Goal: Find specific page/section: Find specific page/section

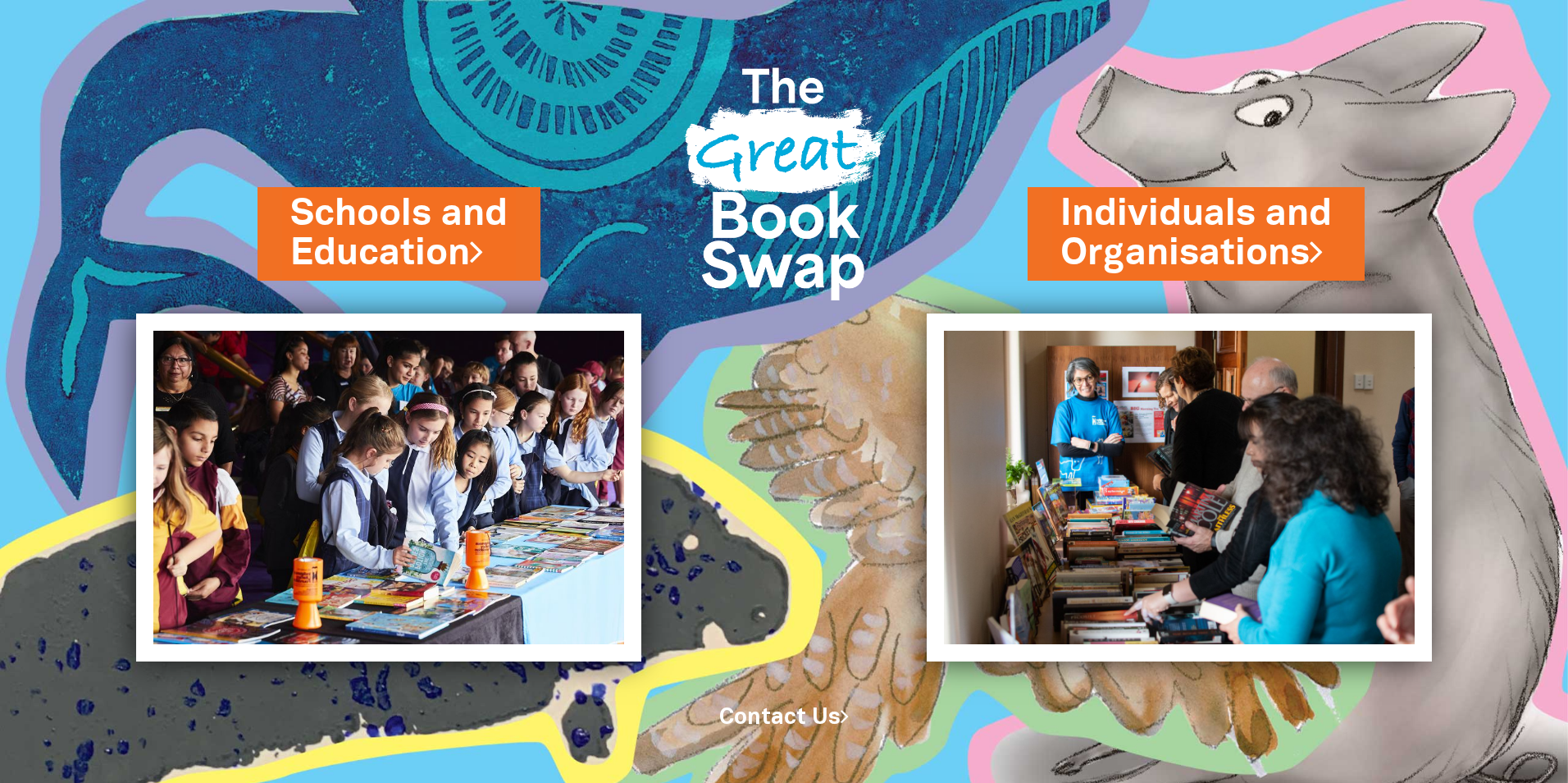
click at [276, 197] on img at bounding box center [321, 391] width 643 height 783
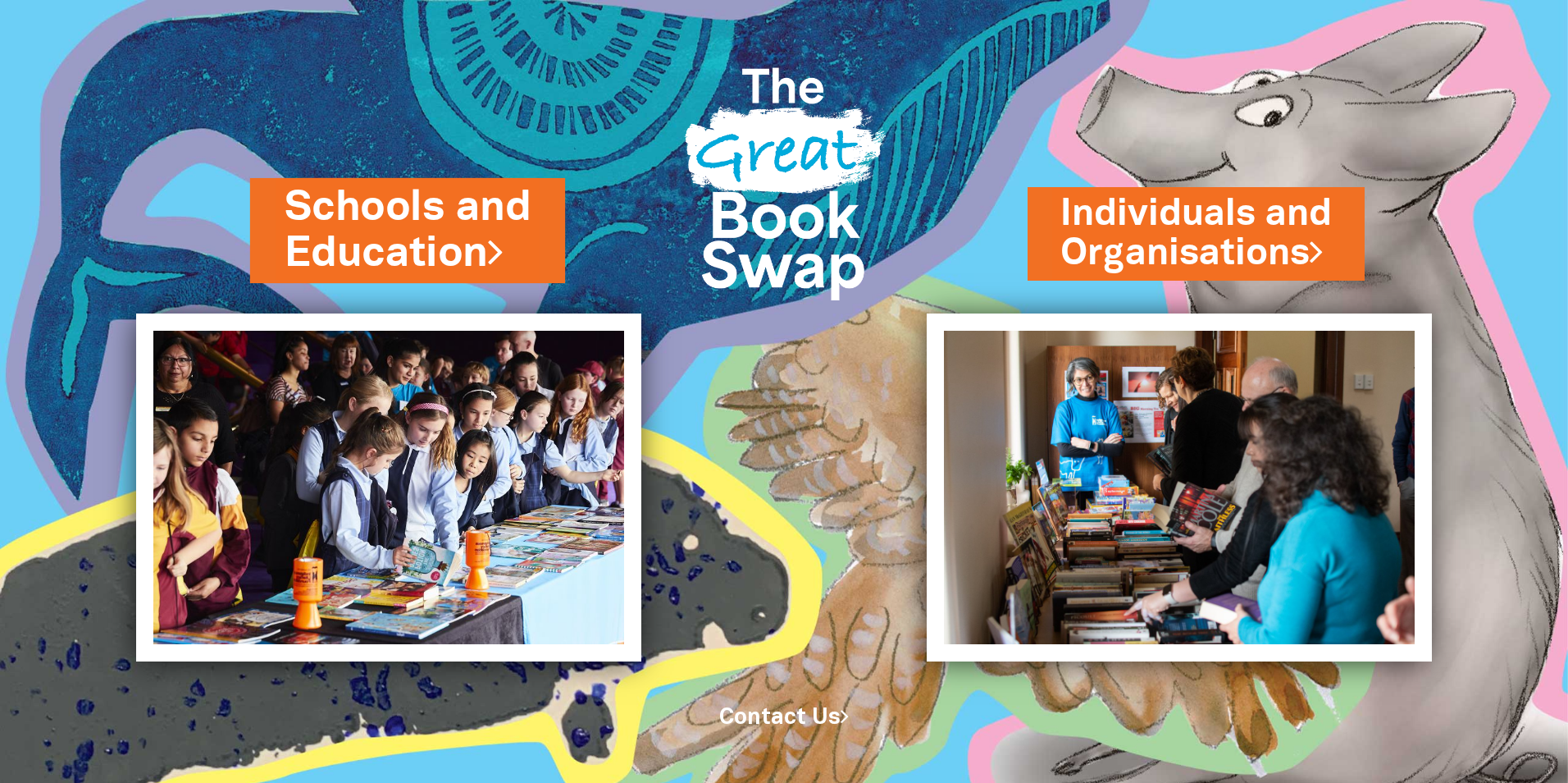
click at [324, 193] on link "Schools and Education" at bounding box center [408, 231] width 246 height 104
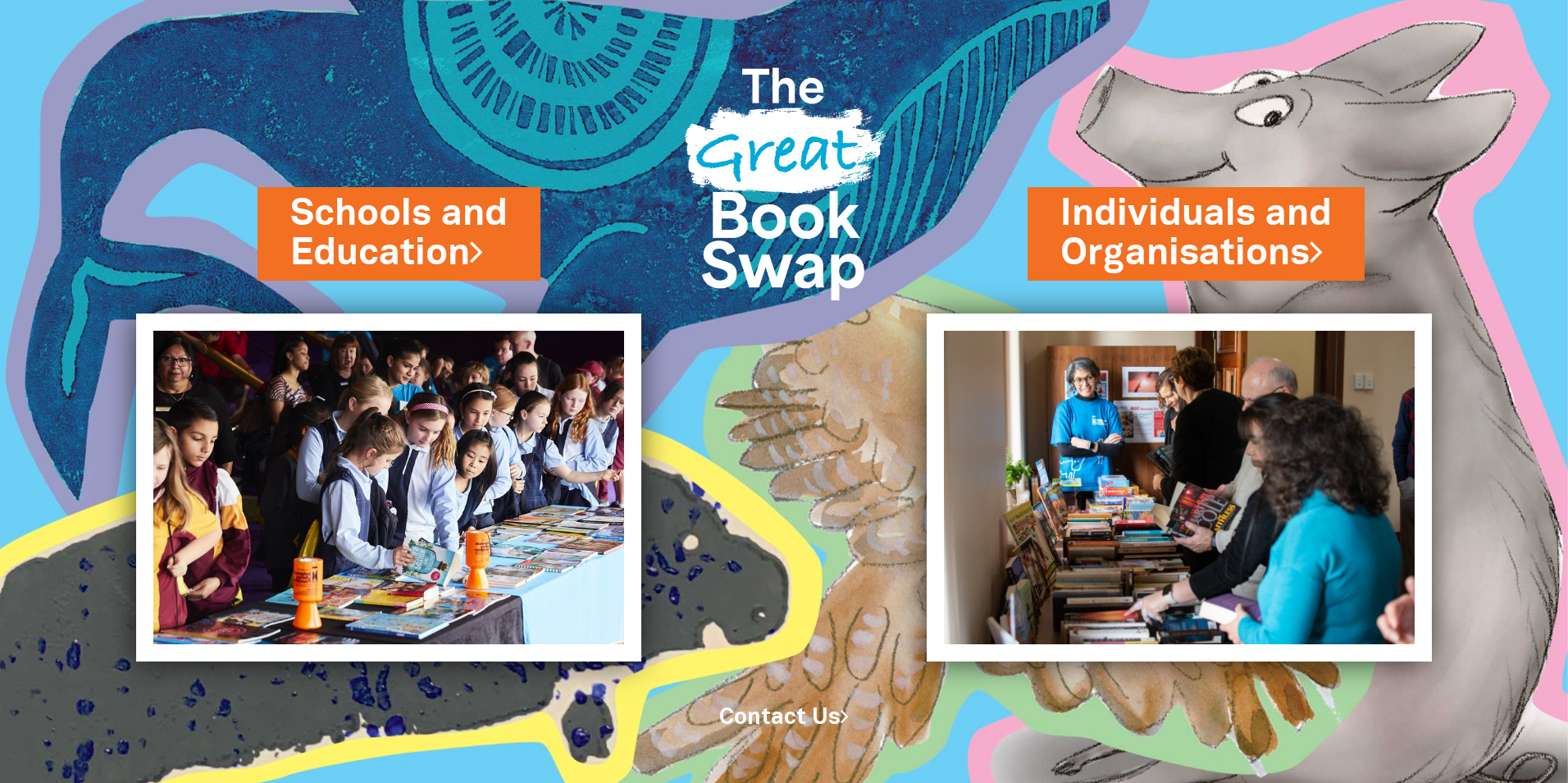
click at [514, 290] on div "Schools and Education" at bounding box center [449, 266] width 383 height 94
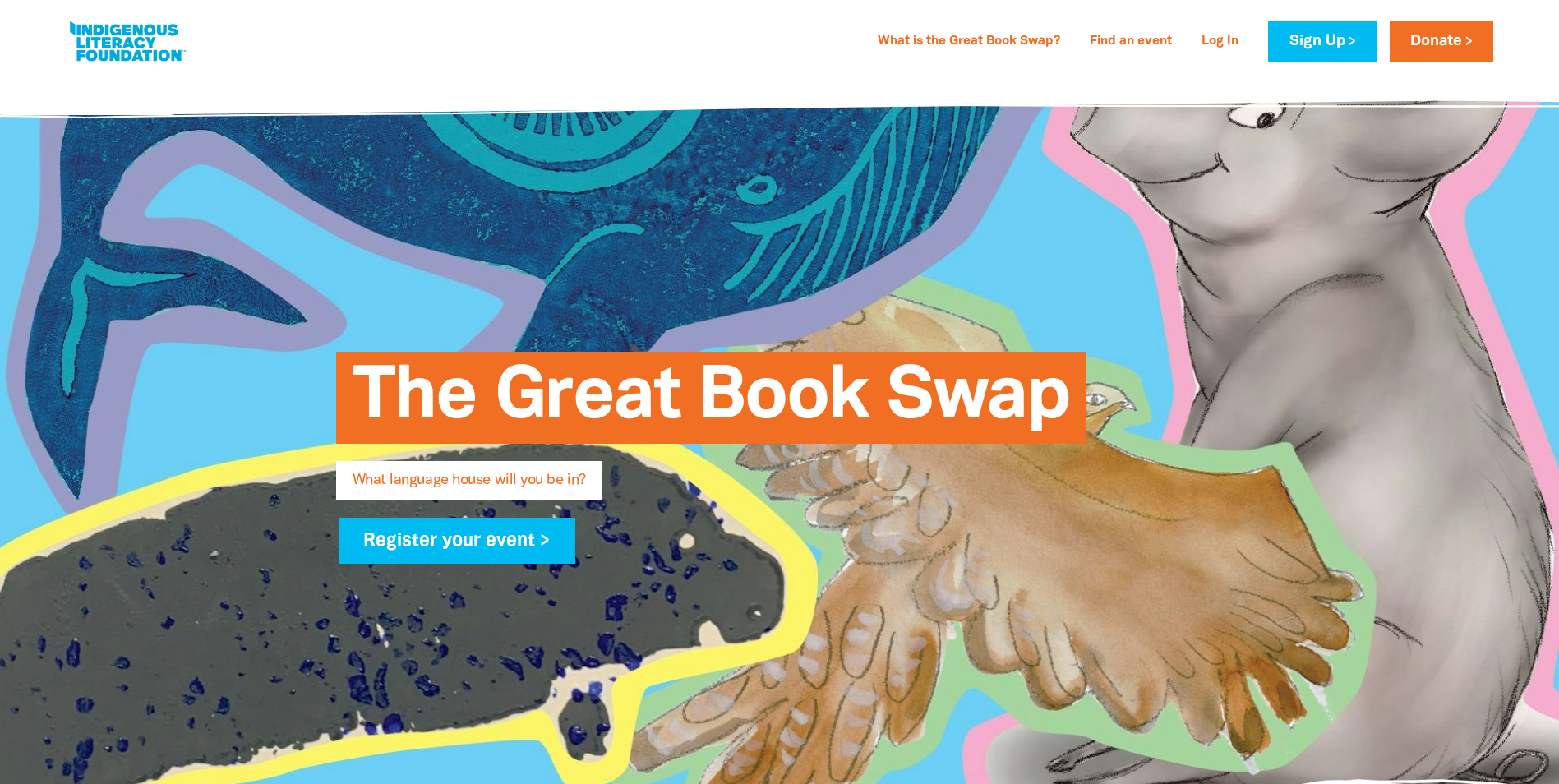
click at [132, 49] on link at bounding box center [127, 42] width 123 height 50
click at [99, 50] on link at bounding box center [127, 42] width 123 height 50
click at [97, 66] on link at bounding box center [127, 42] width 123 height 50
